Goal: Navigation & Orientation: Find specific page/section

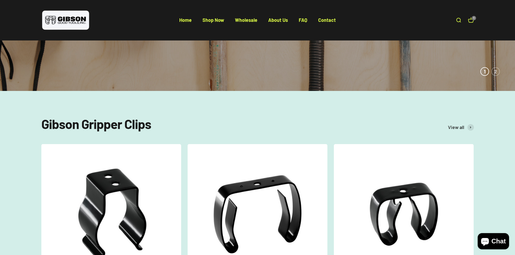
scroll to position [378, 0]
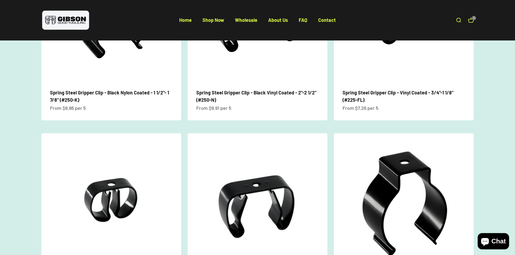
click at [22, 168] on scroll-carousel "+ Quick add Spring Steel Gripper Clip - Black Nylon Coated - 1 1/2"- 1 7/8" (#2…" at bounding box center [257, 127] width 510 height 368
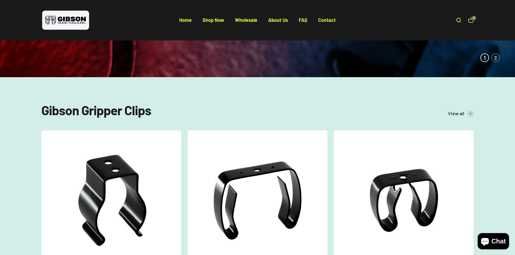
scroll to position [189, 0]
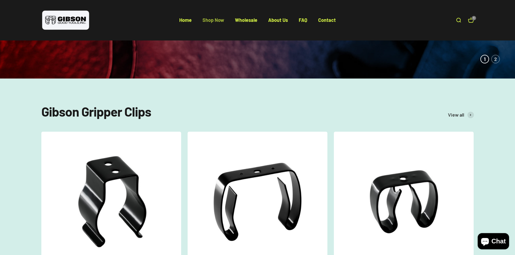
click at [216, 19] on link "Shop Now" at bounding box center [213, 20] width 22 height 6
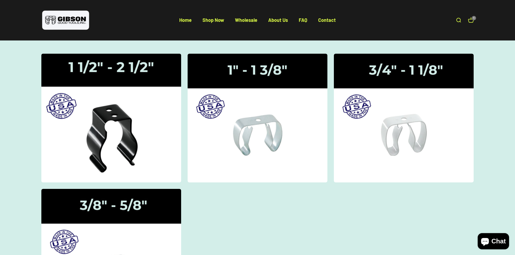
scroll to position [54, 0]
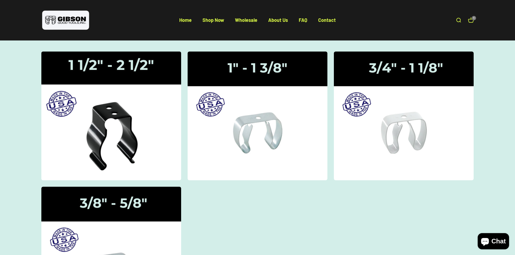
click at [146, 70] on img at bounding box center [111, 116] width 148 height 137
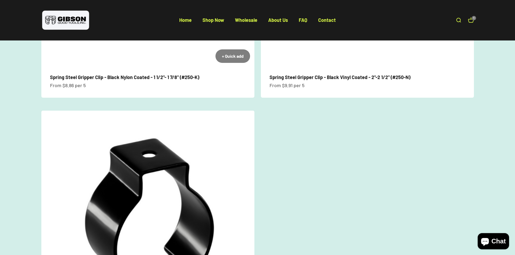
scroll to position [54, 0]
